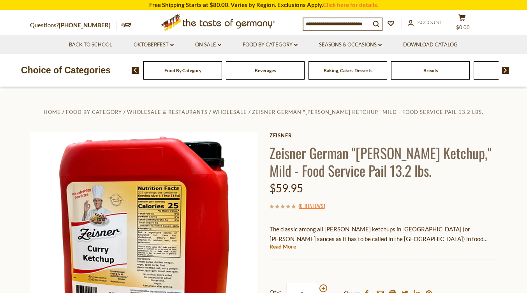
scroll to position [78, 0]
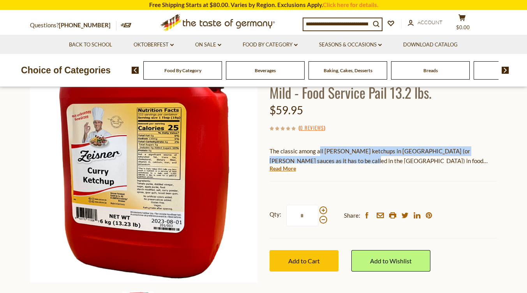
drag, startPoint x: 319, startPoint y: 151, endPoint x: 319, endPoint y: 157, distance: 6.2
click at [319, 157] on p "The classic among all [PERSON_NAME] ketchups in [GEOGRAPHIC_DATA] (or [PERSON_N…" at bounding box center [384, 155] width 228 height 19
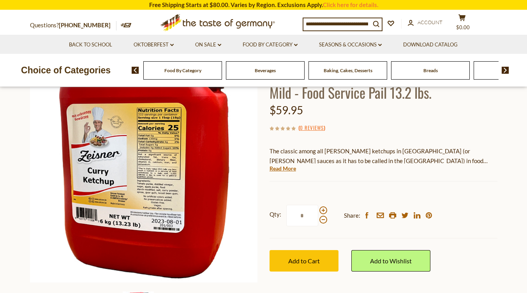
click at [309, 153] on p "The classic among all [PERSON_NAME] ketchups in [GEOGRAPHIC_DATA] (or [PERSON_N…" at bounding box center [384, 155] width 228 height 19
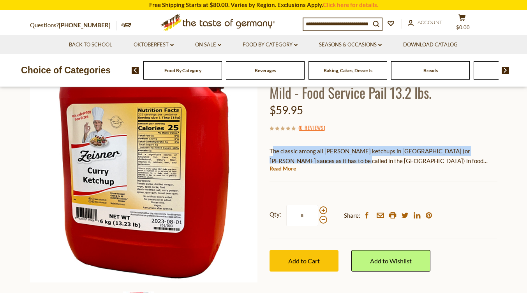
drag, startPoint x: 273, startPoint y: 149, endPoint x: 310, endPoint y: 159, distance: 38.6
click at [310, 159] on p "The classic among all [PERSON_NAME] ketchups in [GEOGRAPHIC_DATA] (or [PERSON_N…" at bounding box center [384, 155] width 228 height 19
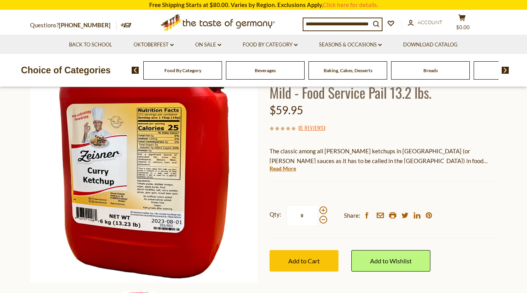
click at [292, 166] on link "Read More" at bounding box center [283, 169] width 27 height 8
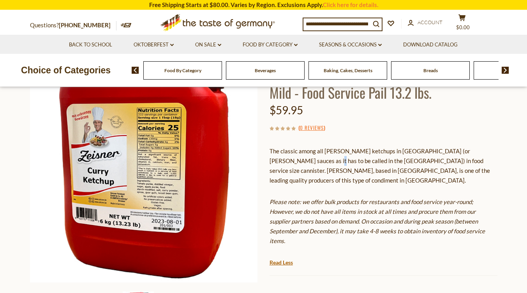
drag, startPoint x: 281, startPoint y: 156, endPoint x: 291, endPoint y: 157, distance: 9.8
click at [282, 156] on p "The classic among all [PERSON_NAME] ketchups in [GEOGRAPHIC_DATA] (or [PERSON_N…" at bounding box center [384, 165] width 228 height 39
click at [280, 150] on p "The classic among all [PERSON_NAME] ketchups in [GEOGRAPHIC_DATA] (or [PERSON_N…" at bounding box center [384, 165] width 228 height 39
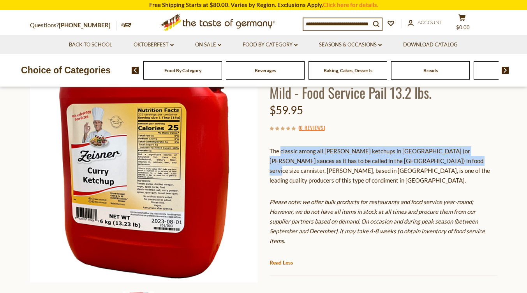
drag, startPoint x: 285, startPoint y: 150, endPoint x: 423, endPoint y: 166, distance: 139.6
click at [423, 166] on p "The classic among all [PERSON_NAME] ketchups in [GEOGRAPHIC_DATA] (or [PERSON_N…" at bounding box center [384, 165] width 228 height 39
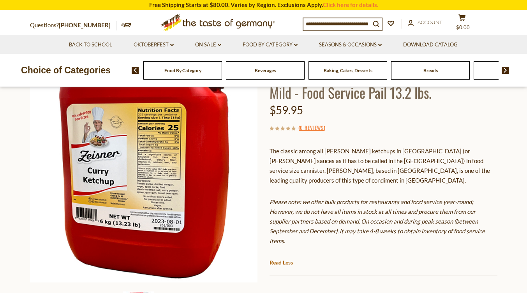
click at [428, 177] on div "The classic among all [PERSON_NAME] ketchups in [GEOGRAPHIC_DATA] (or [PERSON_N…" at bounding box center [384, 198] width 228 height 117
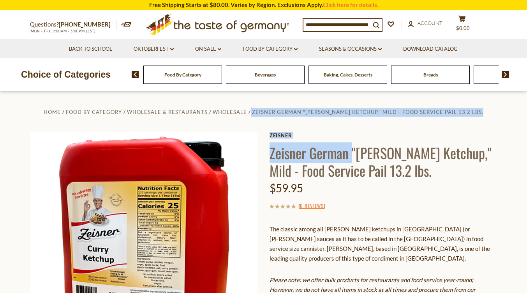
drag, startPoint x: 261, startPoint y: 156, endPoint x: 351, endPoint y: 152, distance: 90.1
click at [351, 152] on div "Home Food By Category Wholesale & Restaurants Wholesale Zeisner German "[PERSON…" at bounding box center [264, 284] width 480 height 354
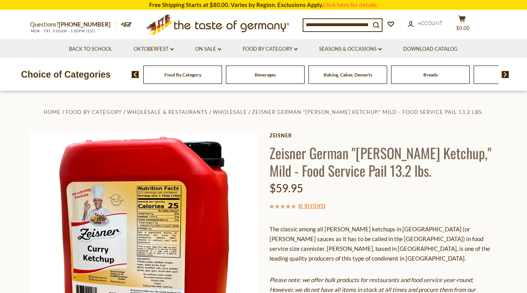
click at [416, 154] on h1 "Zeisner German "[PERSON_NAME] Ketchup," Mild - Food Service Pail 13.2 lbs." at bounding box center [384, 161] width 228 height 35
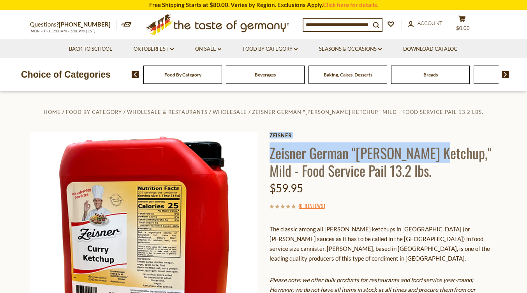
drag, startPoint x: 432, startPoint y: 150, endPoint x: 268, endPoint y: 150, distance: 164.1
click at [268, 150] on div "Home Food By Category Wholesale & Restaurants Wholesale Zeisner German "[PERSON…" at bounding box center [264, 284] width 480 height 354
click at [434, 150] on h1 "Zeisner German "[PERSON_NAME] Ketchup," Mild - Food Service Pail 13.2 lbs." at bounding box center [384, 161] width 228 height 35
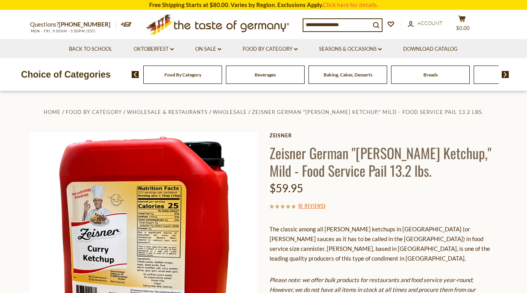
click at [436, 151] on h1 "Zeisner German "[PERSON_NAME] Ketchup," Mild - Food Service Pail 13.2 lbs." at bounding box center [384, 161] width 228 height 35
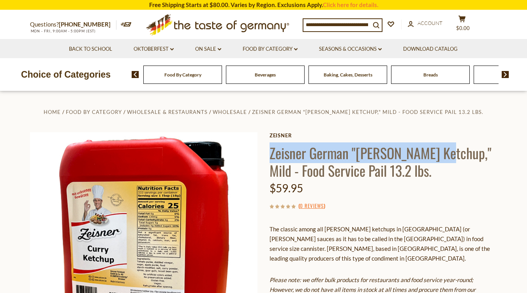
drag, startPoint x: 439, startPoint y: 151, endPoint x: 269, endPoint y: 148, distance: 169.2
click at [270, 148] on h1 "Zeisner German "[PERSON_NAME] Ketchup," Mild - Food Service Pail 13.2 lbs." at bounding box center [384, 161] width 228 height 35
